Goal: Information Seeking & Learning: Learn about a topic

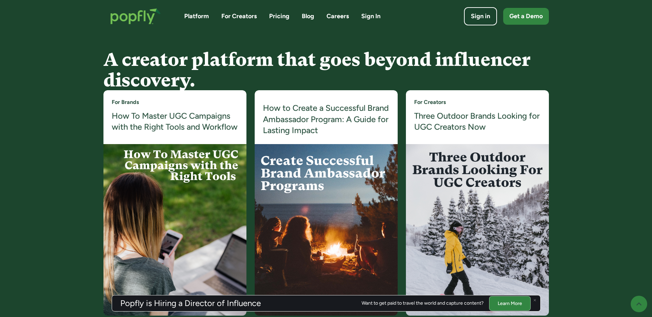
scroll to position [1290, 0]
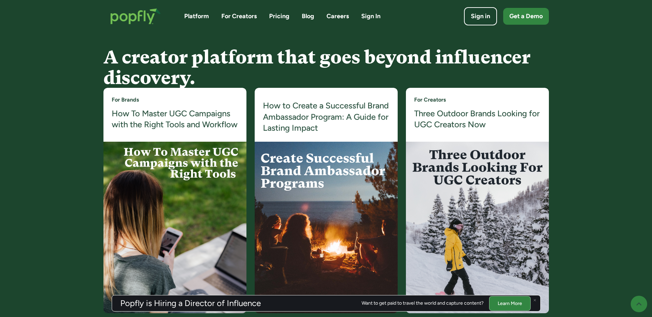
click at [293, 176] on img at bounding box center [326, 228] width 143 height 172
click at [322, 127] on h4 "How to Create a Successful Brand Ambassador Program: A Guide for Lasting Impact" at bounding box center [326, 116] width 126 height 33
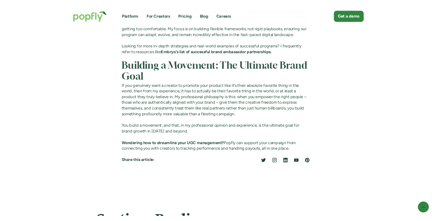
scroll to position [2554, 0]
